Goal: Transaction & Acquisition: Purchase product/service

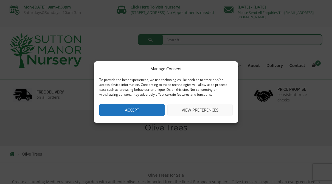
click at [134, 110] on button "Accept" at bounding box center [131, 110] width 65 height 12
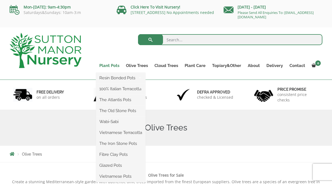
click at [109, 66] on link "Plant Pots" at bounding box center [109, 66] width 27 height 8
click at [110, 73] on ul "Resin Bonded Pots The Amalfi Pots The Milan Pots The Capri Pots The Brunello Po…" at bounding box center [120, 128] width 49 height 110
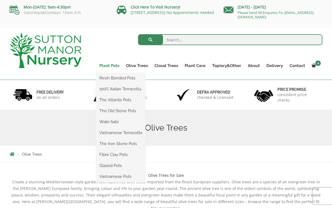
click at [113, 64] on link "Plant Pots" at bounding box center [109, 66] width 27 height 8
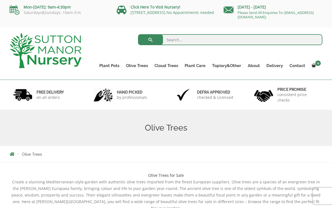
click at [98, 42] on div "Search for:" at bounding box center [206, 41] width 232 height 16
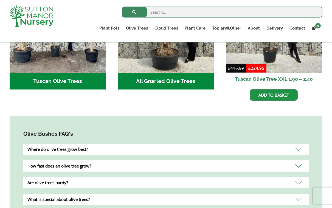
scroll to position [269, 0]
click at [116, 144] on div "Where do olive trees grow best?" at bounding box center [165, 149] width 285 height 11
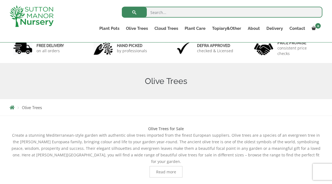
scroll to position [37, 0]
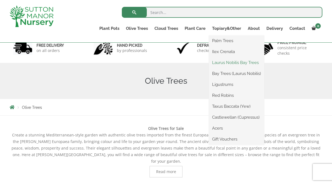
click at [222, 63] on link "Laurus Nobilis Bay Trees" at bounding box center [236, 63] width 55 height 8
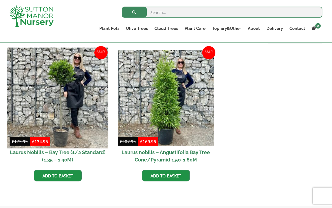
scroll to position [231, 0]
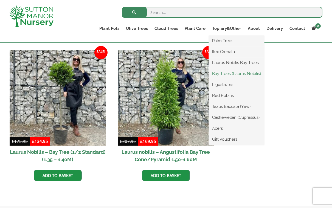
click at [225, 74] on link "Bay Trees (Laurus Nobilis)" at bounding box center [236, 74] width 55 height 8
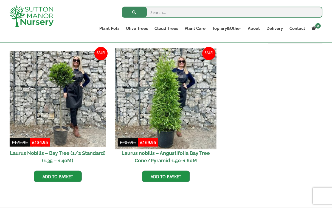
scroll to position [132, 0]
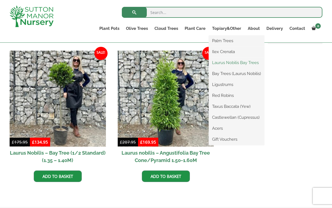
click at [224, 62] on link "Laurus Nobilis Bay Trees" at bounding box center [236, 63] width 55 height 8
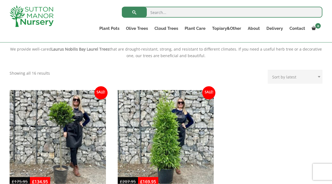
scroll to position [174, 0]
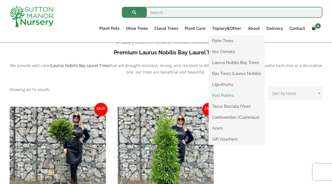
click at [220, 96] on link "Red Robins" at bounding box center [236, 96] width 55 height 8
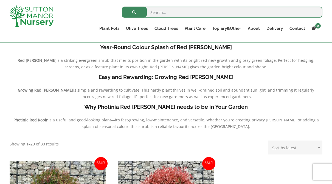
scroll to position [99, 0]
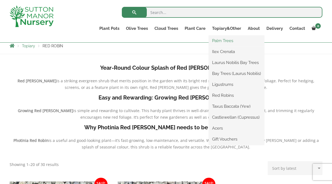
click at [224, 40] on link "Palm Trees" at bounding box center [236, 41] width 55 height 8
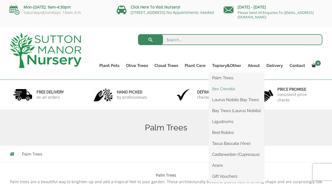
click at [225, 89] on link "Ilex Crenata" at bounding box center [236, 89] width 55 height 8
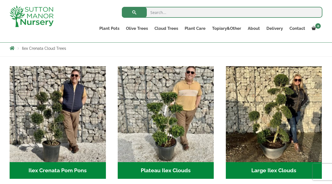
scroll to position [77, 0]
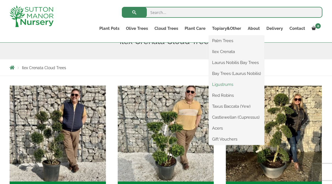
click at [222, 84] on link "Ligustrums" at bounding box center [236, 85] width 55 height 8
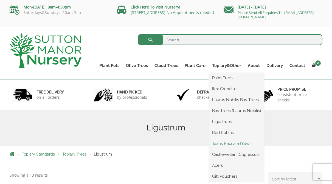
click at [224, 145] on link "Taxus Baccata (Yew)" at bounding box center [236, 144] width 55 height 8
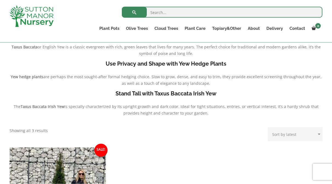
scroll to position [74, 0]
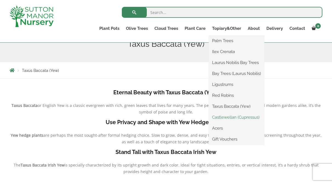
click at [232, 118] on link "Castlewellan (Cupressus)" at bounding box center [236, 117] width 55 height 8
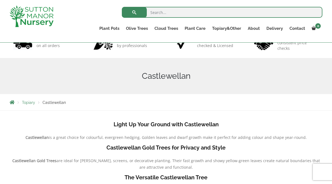
scroll to position [26, 0]
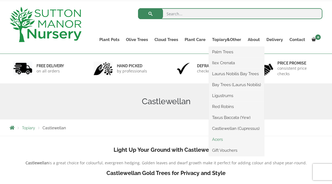
click at [221, 141] on link "Acers" at bounding box center [236, 140] width 55 height 8
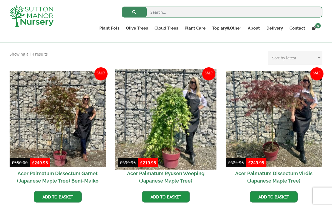
scroll to position [137, 0]
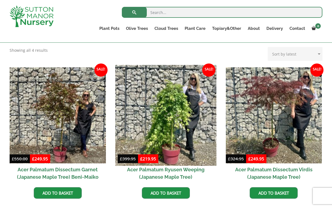
click at [161, 135] on img at bounding box center [165, 115] width 101 height 101
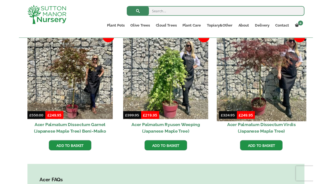
scroll to position [164, 0]
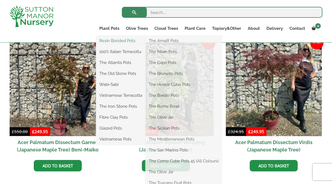
click at [113, 41] on link "Resin Bonded Pots" at bounding box center [120, 41] width 49 height 8
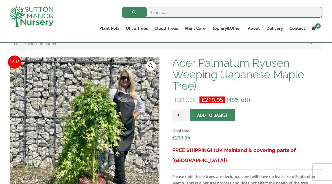
scroll to position [133, 0]
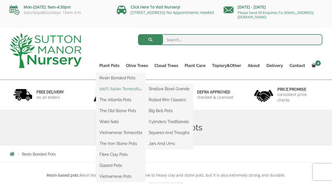
click at [118, 91] on link "100% Italian Terracotta" at bounding box center [120, 89] width 49 height 8
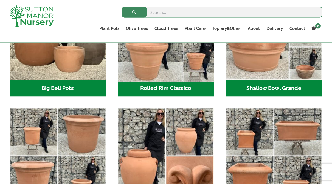
scroll to position [223, 0]
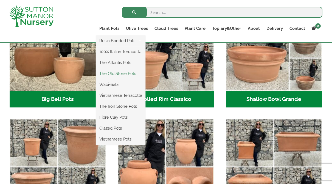
click at [113, 75] on link "The Old Stone Pots" at bounding box center [120, 74] width 49 height 8
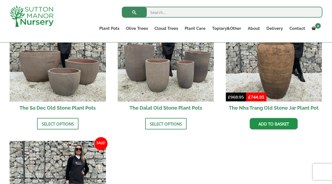
scroll to position [372, 0]
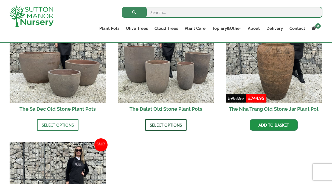
click at [162, 119] on link "Select options" at bounding box center [165, 125] width 41 height 12
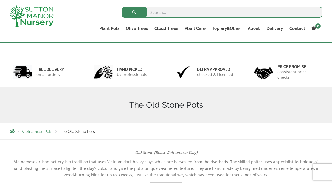
scroll to position [0, 0]
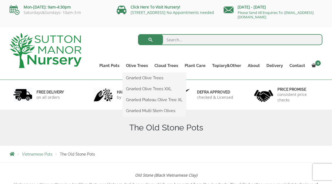
click at [140, 73] on ul "Gnarled Olive Trees Gnarled Olive Trees XXL Gnarled Plateau Olive Tree XL Gnarl…" at bounding box center [153, 95] width 63 height 44
click at [140, 78] on link "Gnarled Olive Trees" at bounding box center [153, 78] width 63 height 8
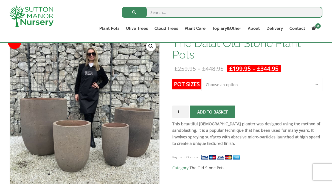
scroll to position [11, 0]
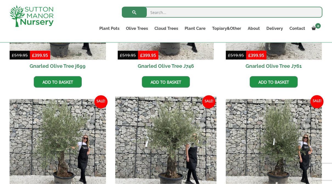
scroll to position [174, 0]
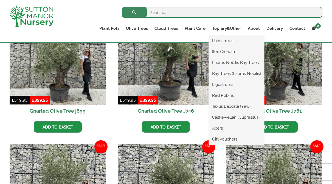
click at [217, 47] on li "Ilex Crenata" at bounding box center [236, 52] width 55 height 11
click at [226, 54] on link "Ilex Crenata" at bounding box center [236, 52] width 55 height 8
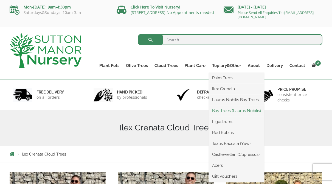
click at [223, 111] on link "Bay Trees (Laurus Nobilis)" at bounding box center [236, 111] width 55 height 8
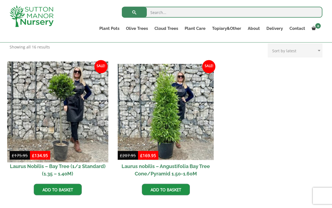
scroll to position [119, 0]
click at [76, 131] on img at bounding box center [57, 111] width 101 height 101
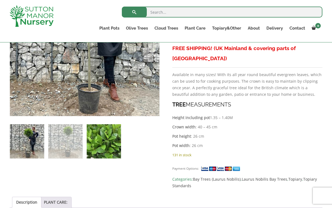
scroll to position [247, 0]
click at [104, 147] on img at bounding box center [104, 141] width 34 height 34
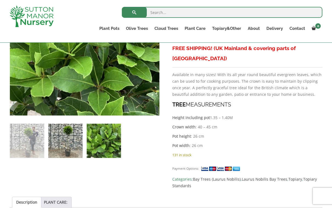
click at [78, 150] on img at bounding box center [65, 141] width 34 height 34
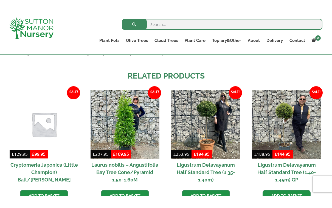
scroll to position [586, 0]
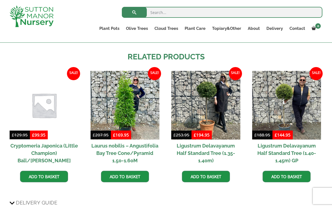
click at [209, 143] on h2 "Ligustrum Delavayanum Half Standard Tree (1.35-1.40m)" at bounding box center [205, 153] width 69 height 27
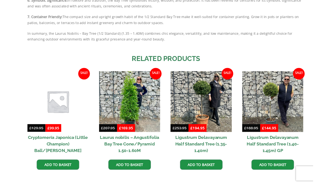
scroll to position [609, 0]
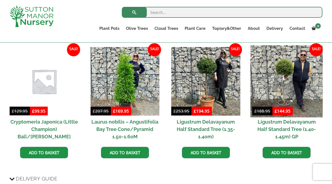
click at [291, 81] on img at bounding box center [286, 81] width 72 height 72
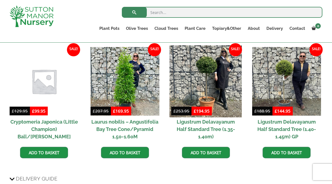
click at [221, 79] on img at bounding box center [205, 81] width 72 height 72
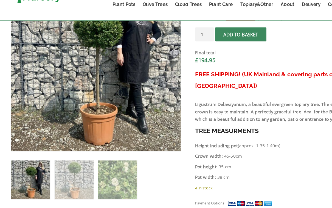
scroll to position [208, 0]
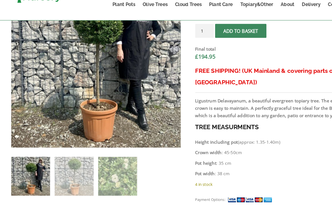
click at [264, 156] on p "Crown width : 45-50cm" at bounding box center [247, 159] width 150 height 7
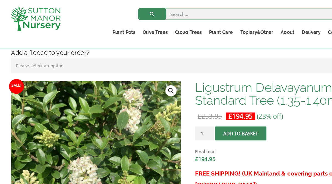
scroll to position [142, 0]
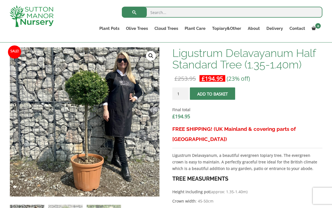
scroll to position [167, 0]
click at [83, 118] on img at bounding box center [147, 184] width 274 height 274
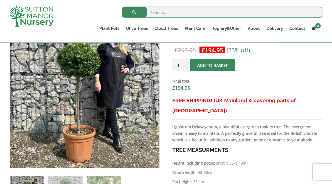
scroll to position [195, 0]
